Goal: Obtain resource: Obtain resource

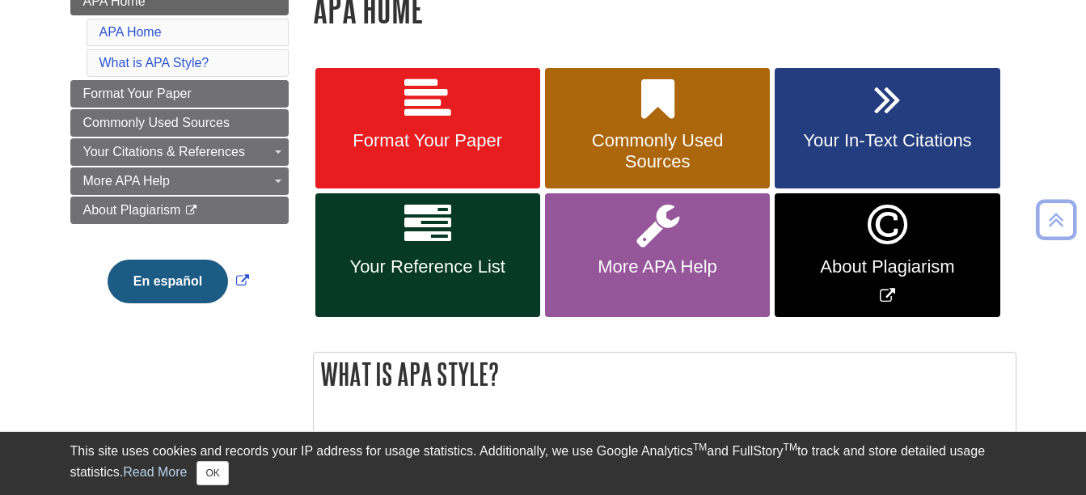
scroll to position [255, 0]
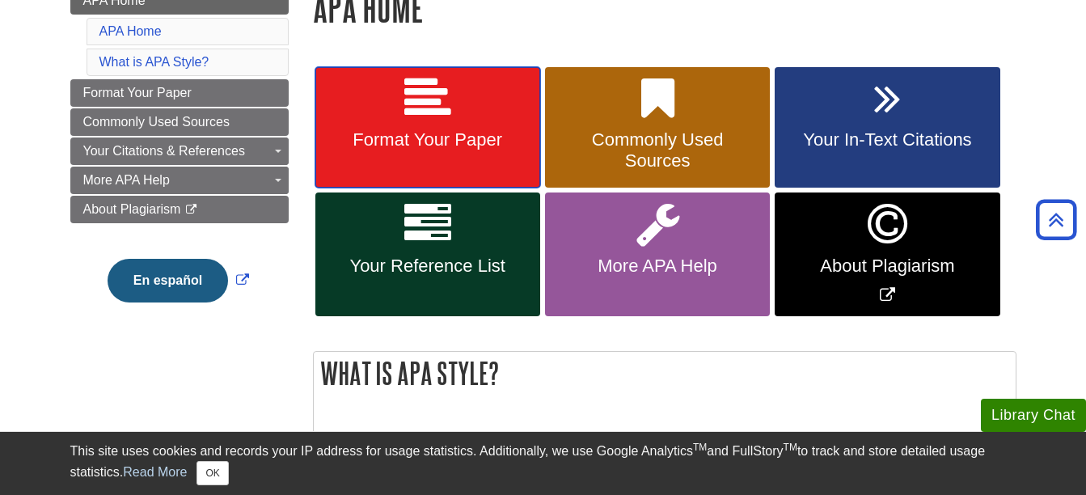
click at [463, 131] on span "Format Your Paper" at bounding box center [428, 139] width 201 height 21
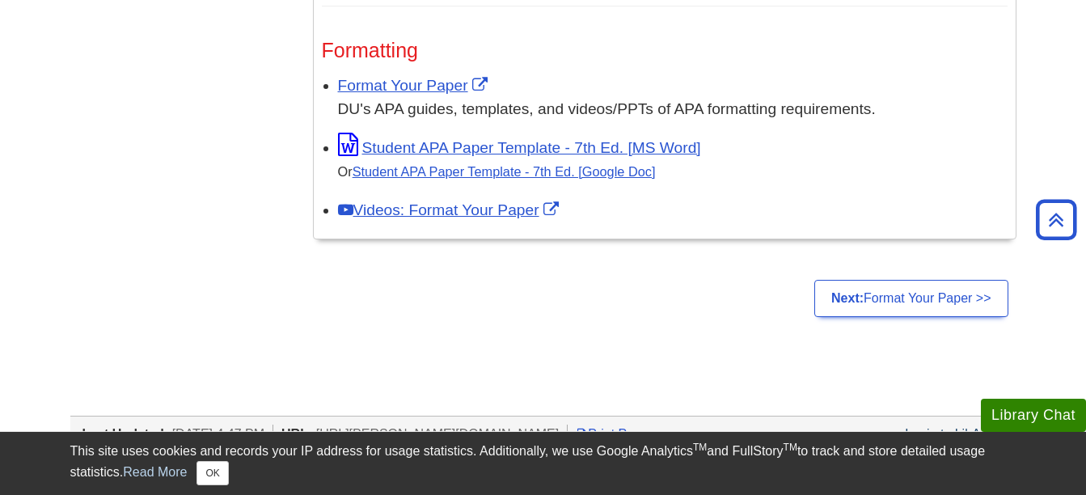
scroll to position [1360, 0]
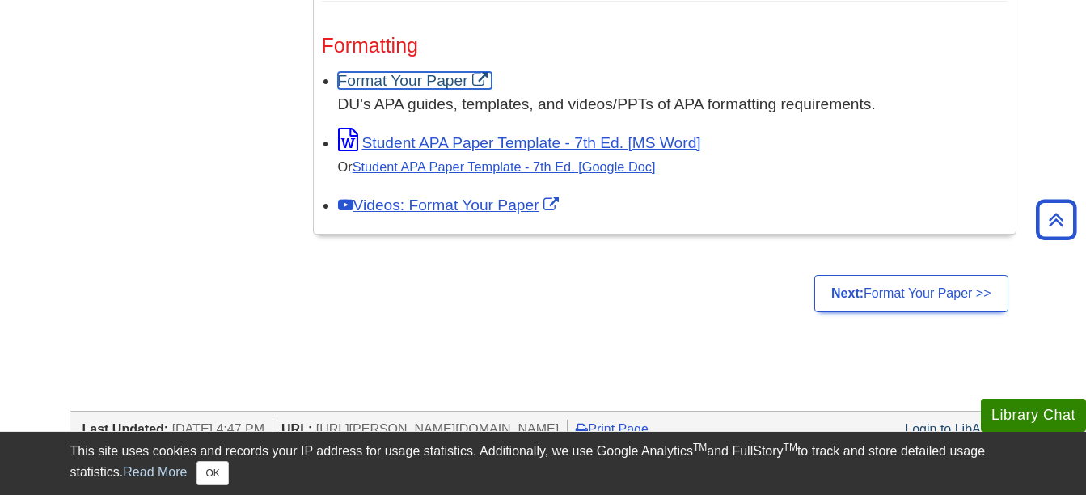
click at [438, 82] on link "Format Your Paper" at bounding box center [415, 80] width 154 height 17
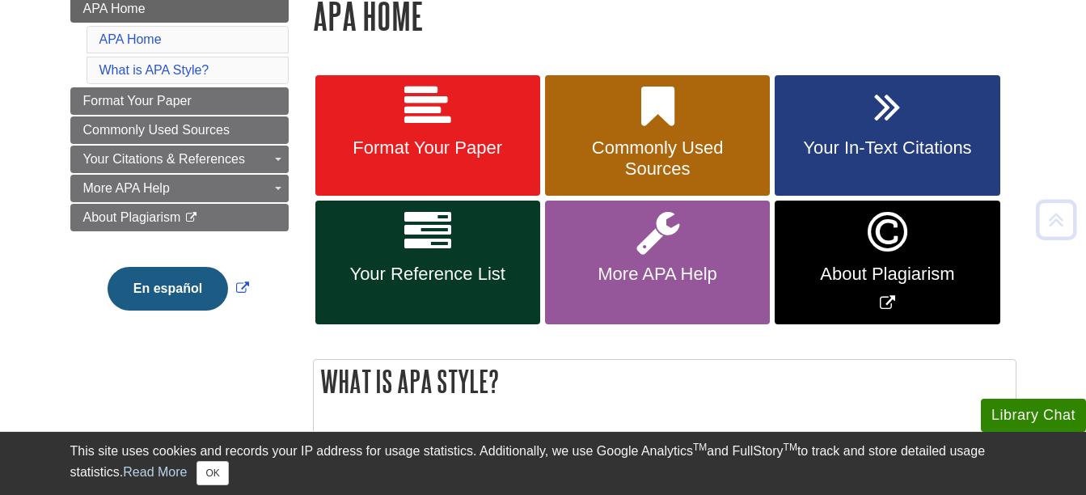
scroll to position [250, 0]
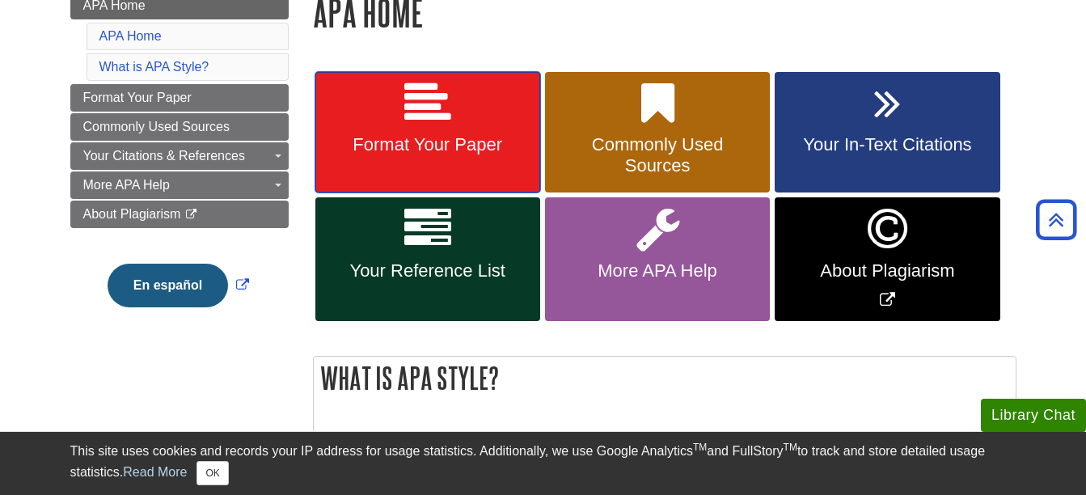
click at [389, 177] on link "Format Your Paper" at bounding box center [427, 132] width 225 height 121
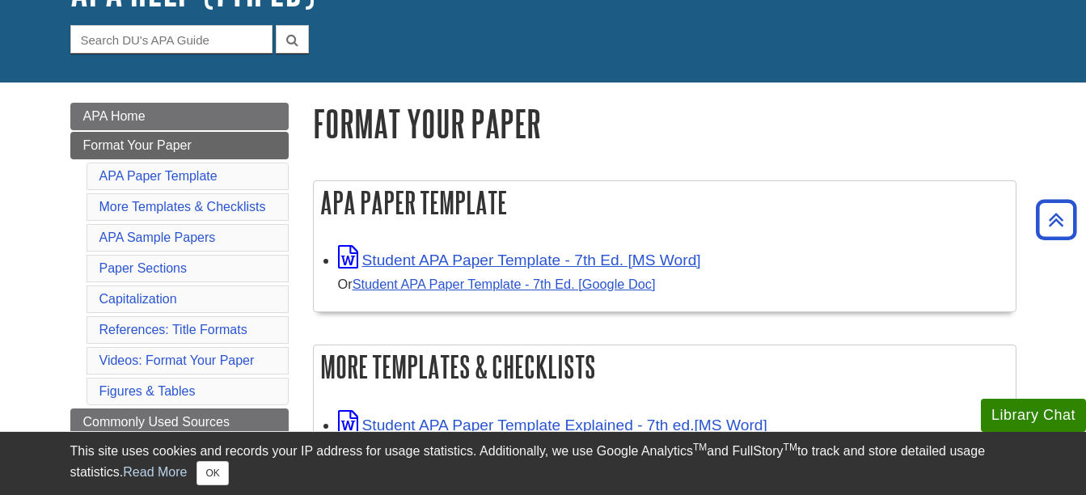
scroll to position [138, 0]
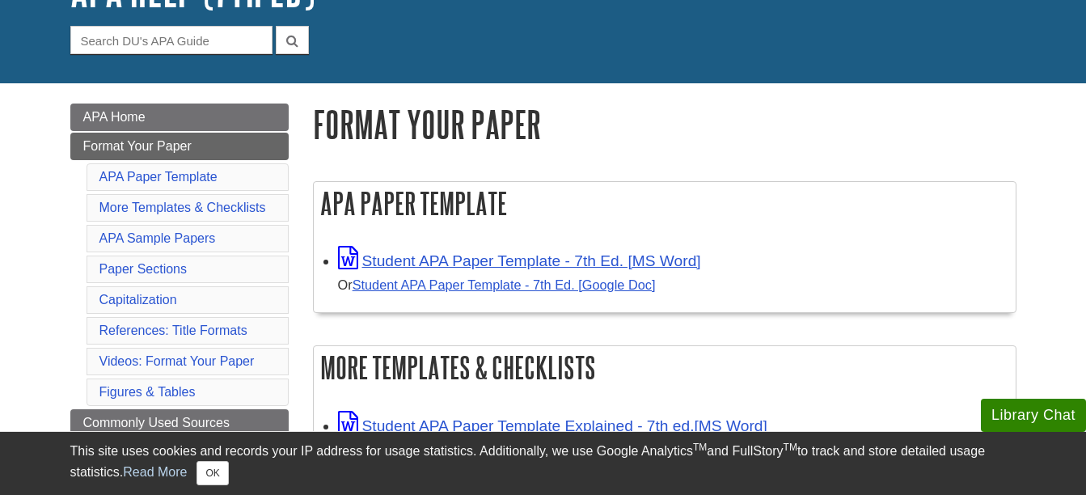
click at [226, 269] on li "Paper Sections" at bounding box center [188, 269] width 202 height 27
click at [151, 270] on link "Paper Sections" at bounding box center [143, 269] width 88 height 14
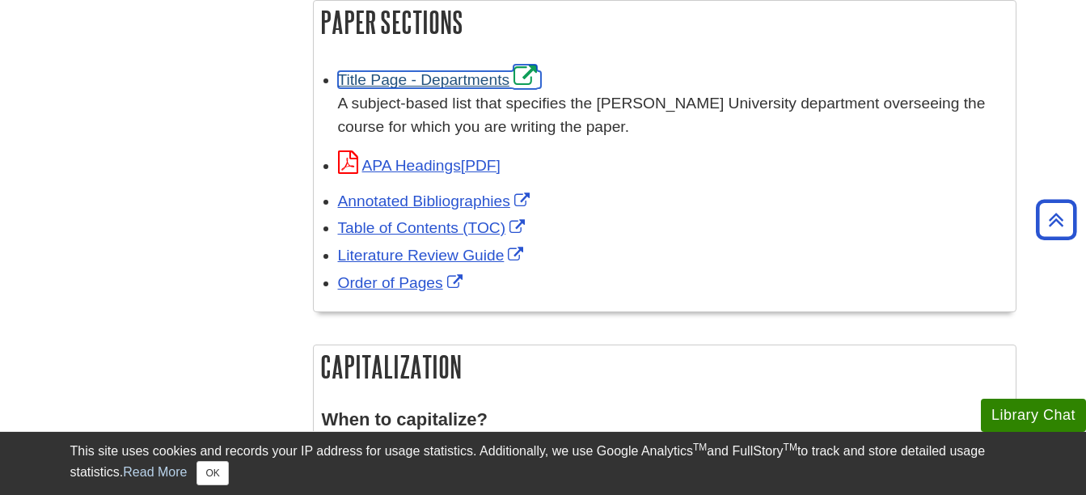
click at [429, 82] on link "Title Page - Departments" at bounding box center [440, 79] width 204 height 17
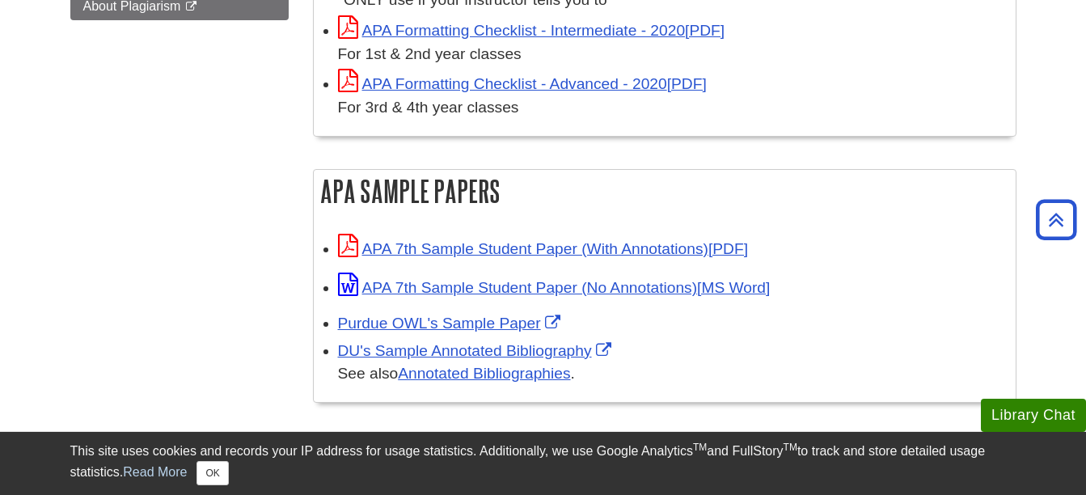
scroll to position [643, 0]
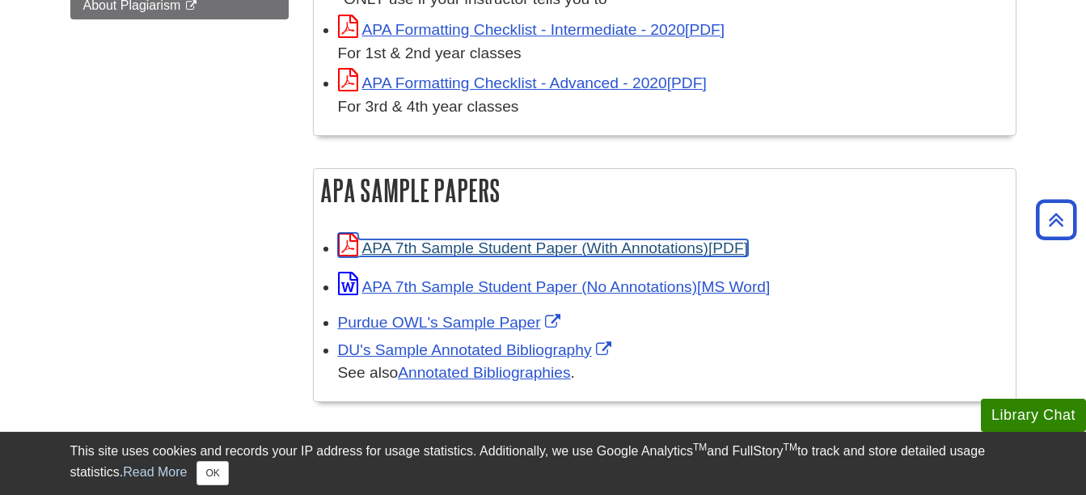
click at [393, 246] on link "APA 7th Sample Student Paper (With Annotations)" at bounding box center [543, 247] width 410 height 17
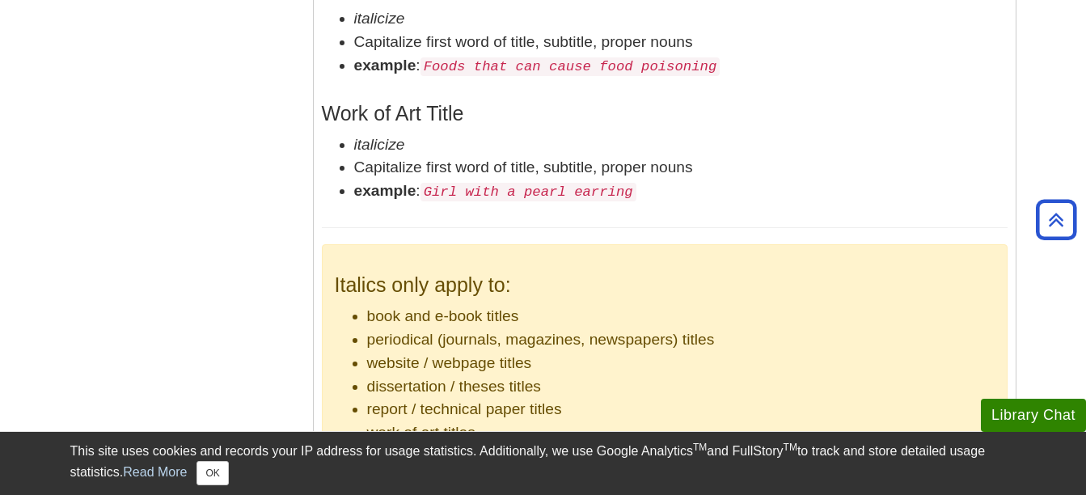
scroll to position [3348, 0]
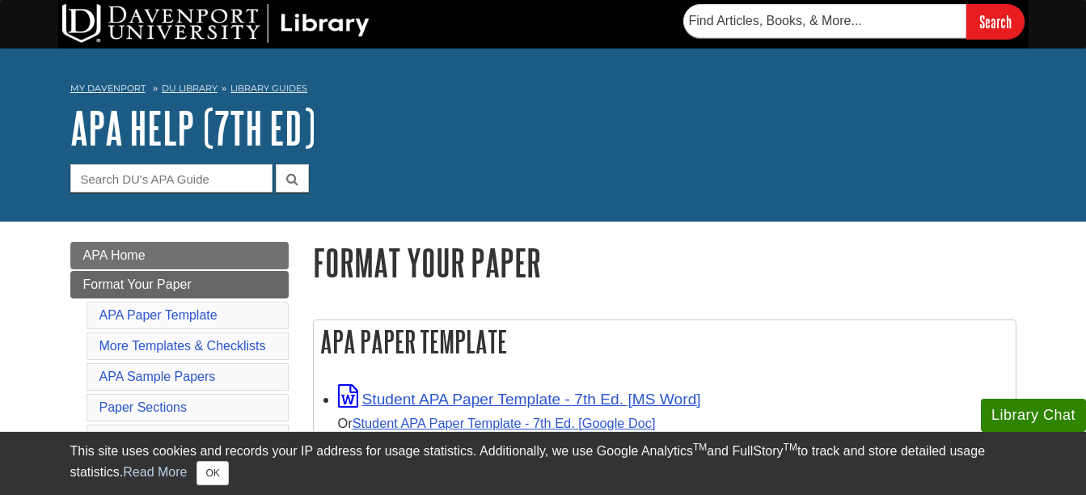
scroll to position [95, 0]
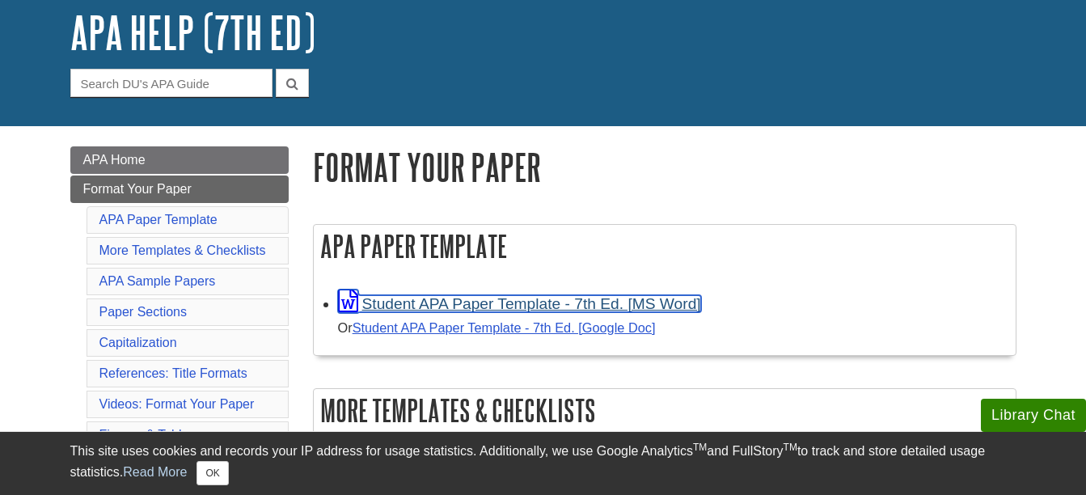
click at [454, 301] on link "Student APA Paper Template - 7th Ed. [MS Word]" at bounding box center [519, 303] width 363 height 17
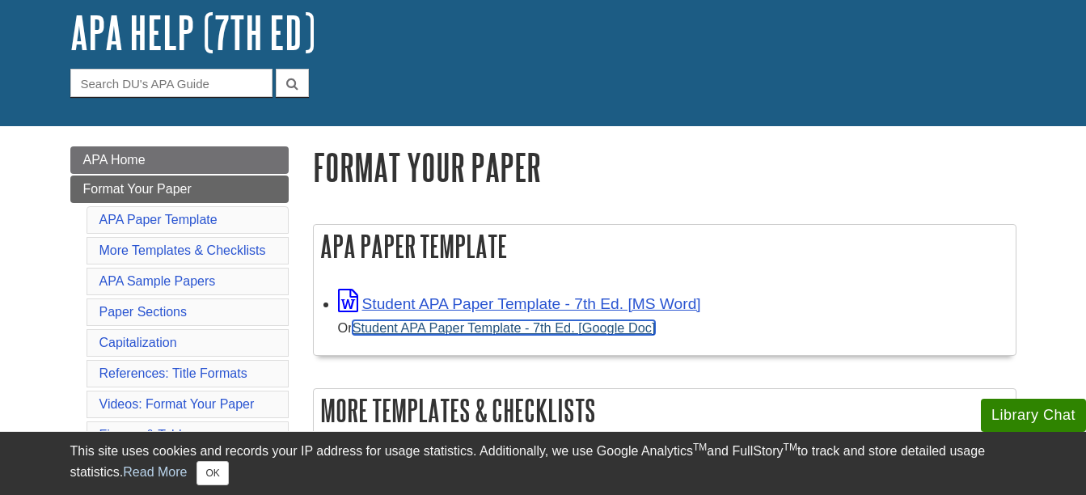
click at [459, 329] on link "Student APA Paper Template - 7th Ed. [Google Doc]" at bounding box center [504, 327] width 303 height 15
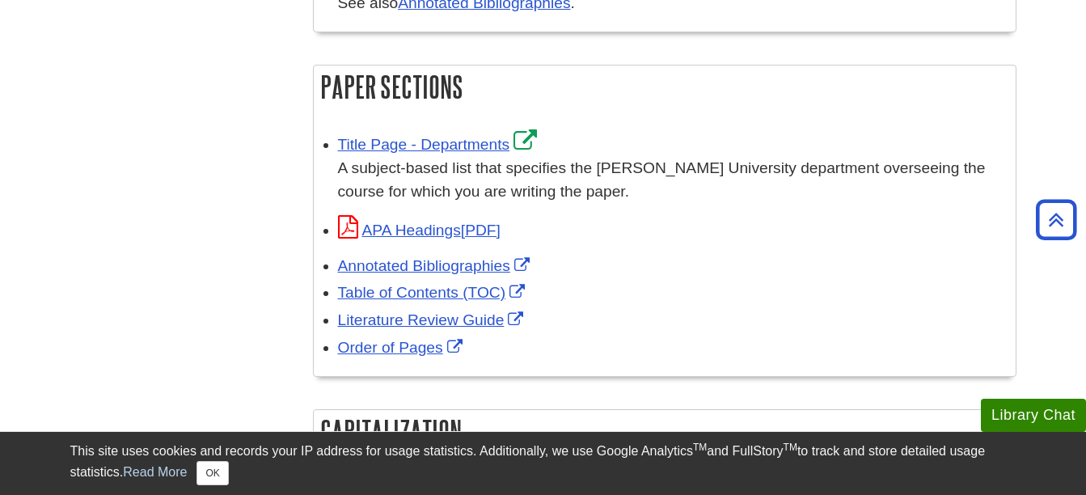
scroll to position [1013, 0]
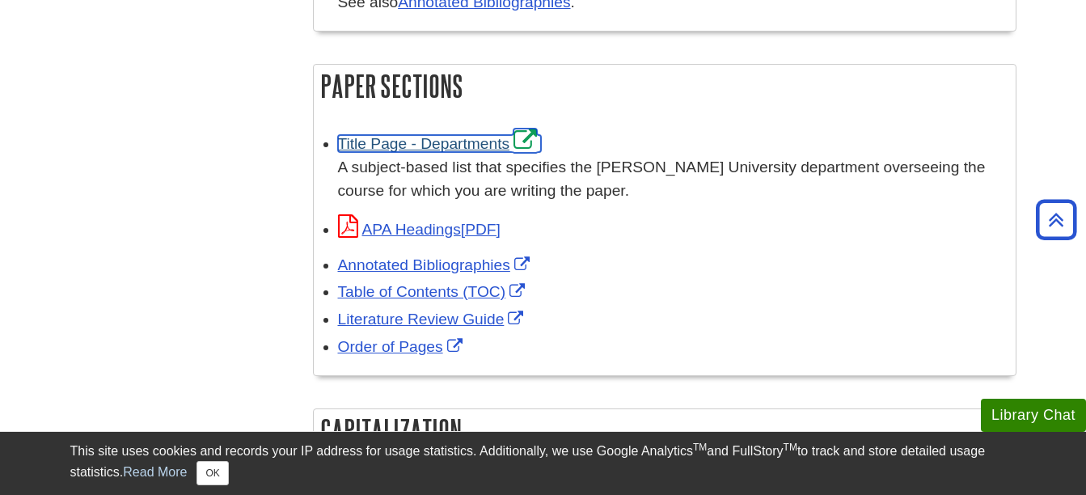
click at [394, 147] on link "Title Page - Departments" at bounding box center [440, 143] width 204 height 17
